Goal: Navigation & Orientation: Go to known website

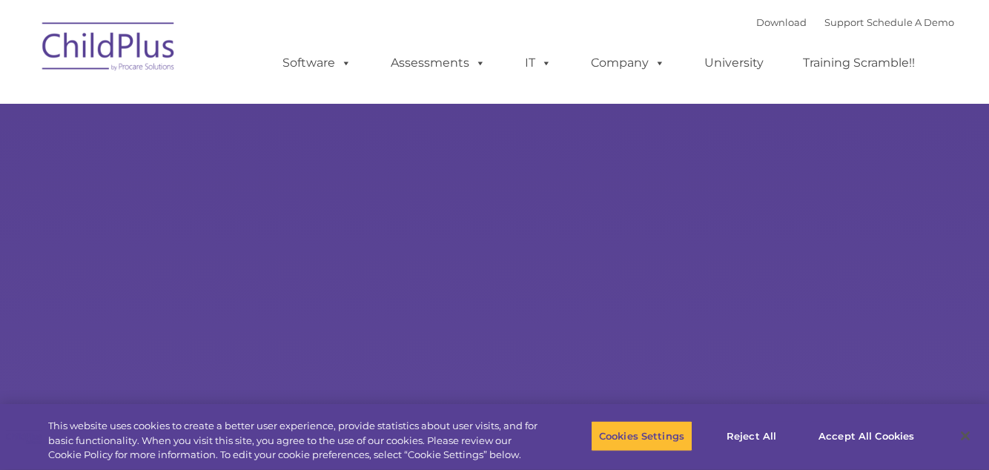
type input ""
select select "MEDIUM"
click at [92, 51] on img at bounding box center [109, 49] width 148 height 74
select select "MEDIUM"
click at [144, 70] on img at bounding box center [109, 49] width 148 height 74
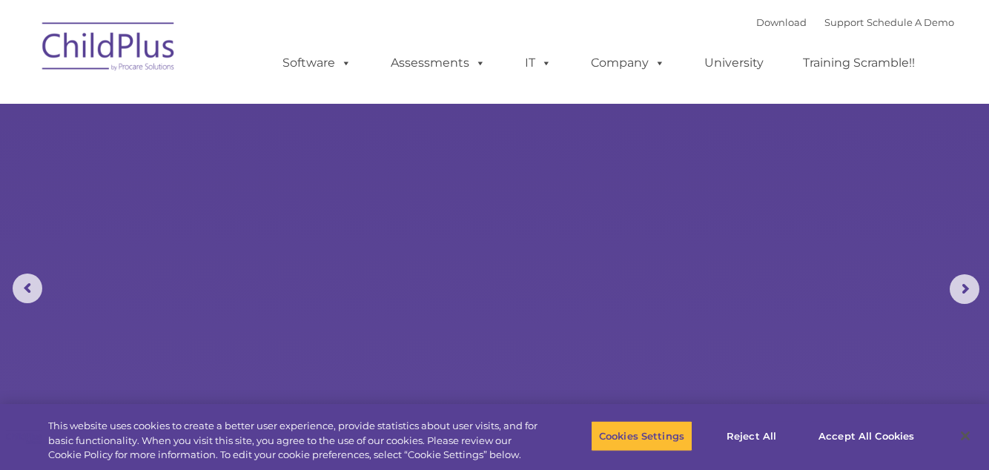
click at [124, 59] on img at bounding box center [109, 49] width 148 height 74
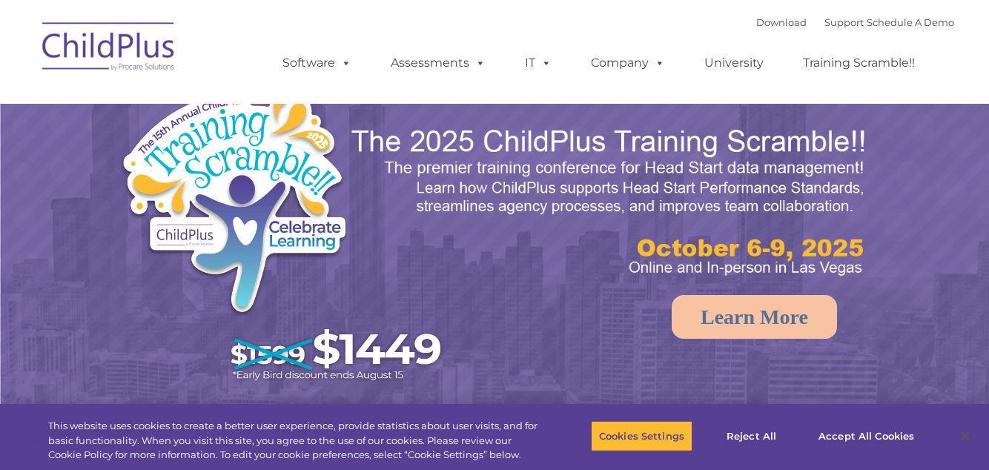
select select "MEDIUM"
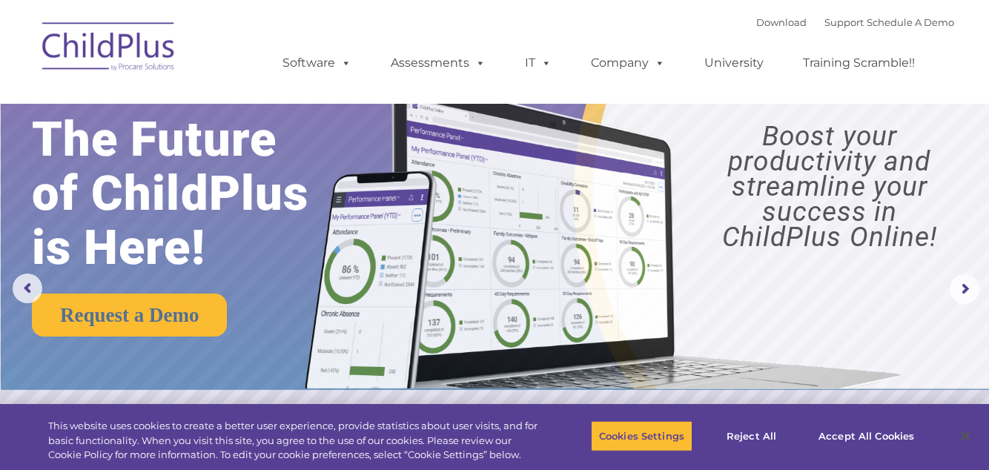
click at [645, 240] on img at bounding box center [600, 221] width 620 height 336
